Goal: Information Seeking & Learning: Learn about a topic

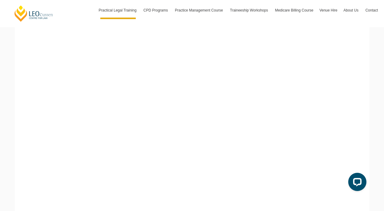
scroll to position [185, 0]
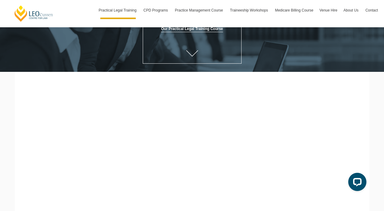
scroll to position [87, 0]
